Goal: Information Seeking & Learning: Find contact information

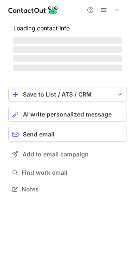
scroll to position [181, 132]
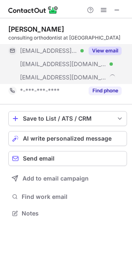
click at [104, 54] on button "View email" at bounding box center [105, 51] width 33 height 8
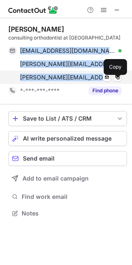
copy div "[EMAIL_ADDRESS][DOMAIN_NAME] Verified Send email Copy [PERSON_NAME][EMAIL_ADDRE…"
drag, startPoint x: 19, startPoint y: 62, endPoint x: 91, endPoint y: 89, distance: 77.1
click at [91, 84] on div "astrelzow@me.com Verified Send email Copy anthony.strelzow@vch.ca Verified Send…" at bounding box center [64, 64] width 113 height 40
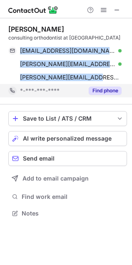
click at [119, 95] on button "Find phone" at bounding box center [105, 91] width 33 height 8
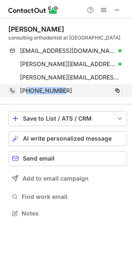
copy span "6046441997"
drag, startPoint x: 74, startPoint y: 98, endPoint x: 26, endPoint y: 97, distance: 47.5
click at [26, 94] on div "+16046441997" at bounding box center [71, 90] width 102 height 7
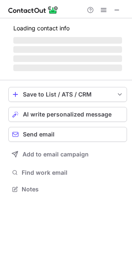
scroll to position [181, 132]
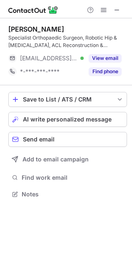
scroll to position [188, 132]
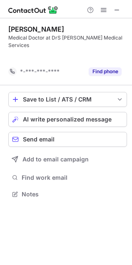
scroll to position [4, 4]
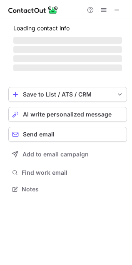
scroll to position [181, 132]
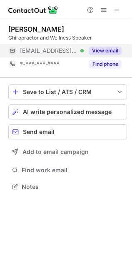
click at [117, 54] on button "View email" at bounding box center [105, 51] width 33 height 8
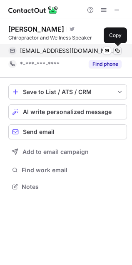
click at [119, 48] on span at bounding box center [117, 50] width 7 height 7
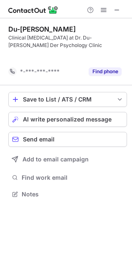
scroll to position [175, 132]
